Goal: Navigation & Orientation: Understand site structure

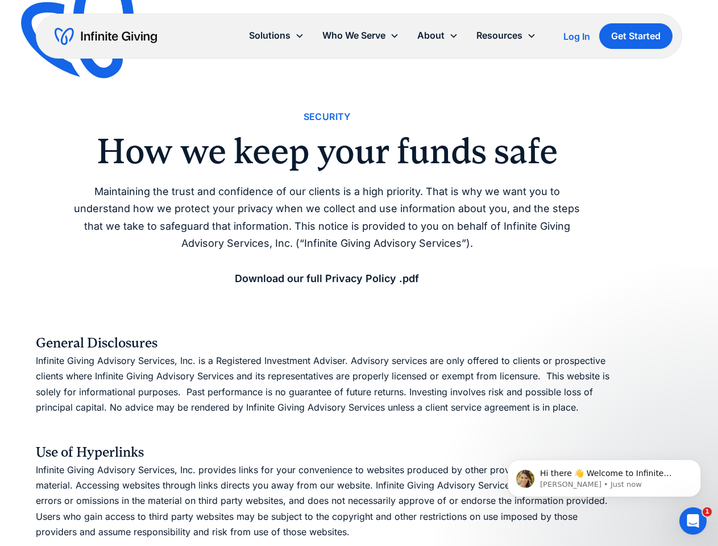
click at [456, 36] on icon at bounding box center [453, 35] width 9 height 9
click at [276, 35] on div "Solutions" at bounding box center [269, 35] width 41 height 15
click at [360, 35] on div "Who We Serve" at bounding box center [353, 35] width 63 height 15
click at [438, 35] on div "About" at bounding box center [430, 35] width 27 height 15
click at [506, 35] on div "Resources" at bounding box center [499, 35] width 46 height 15
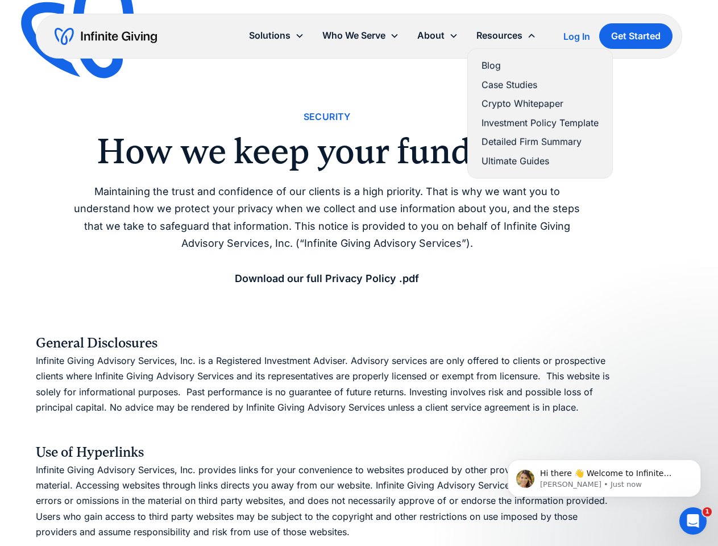
click at [604, 478] on span "Hi there 👋 Welcome to Infinite Giving. If you have any questions, just reply to…" at bounding box center [607, 489] width 135 height 43
